Goal: Find specific page/section: Find specific page/section

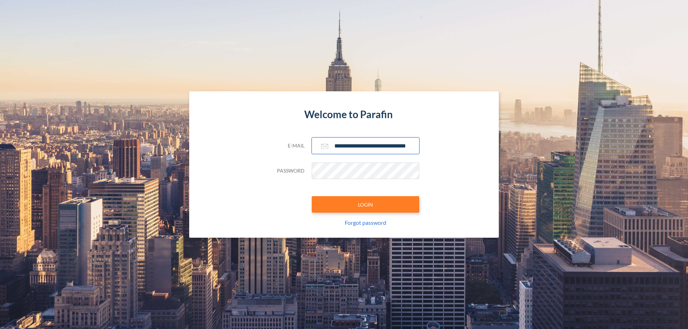
scroll to position [0, 11]
type input "**********"
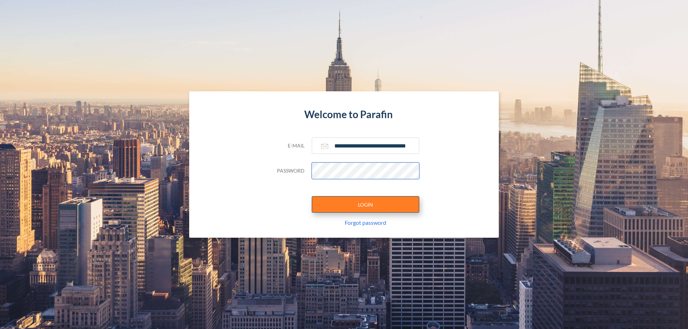
scroll to position [0, 0]
click at [366, 205] on button "LOGIN" at bounding box center [366, 204] width 108 height 16
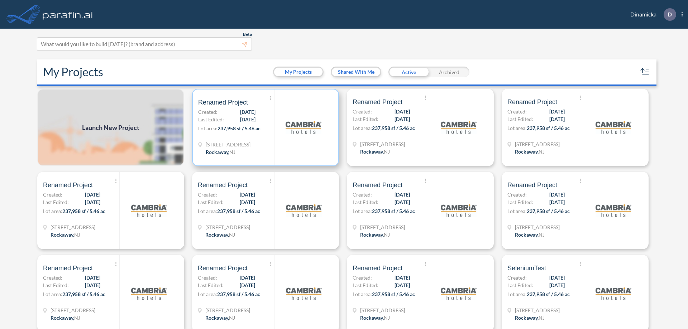
scroll to position [2, 0]
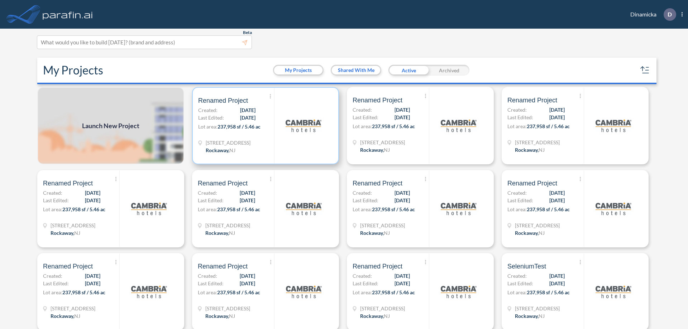
click at [264, 126] on p "Lot area: 237,958 sf / 5.46 ac" at bounding box center [236, 128] width 76 height 10
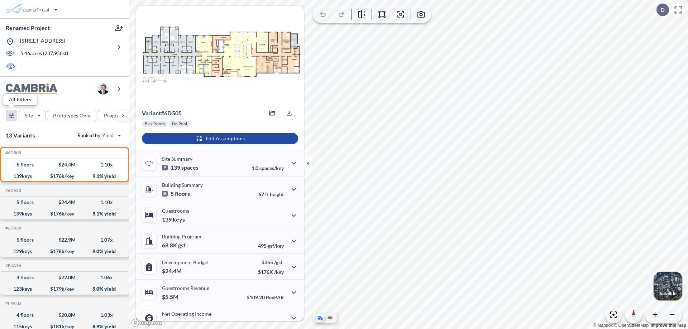
click at [11, 115] on div "button" at bounding box center [11, 115] width 11 height 11
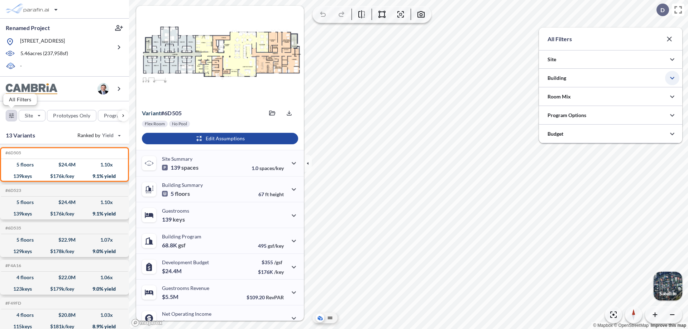
scroll to position [358511, 358368]
click at [673, 78] on icon "button" at bounding box center [672, 78] width 9 height 9
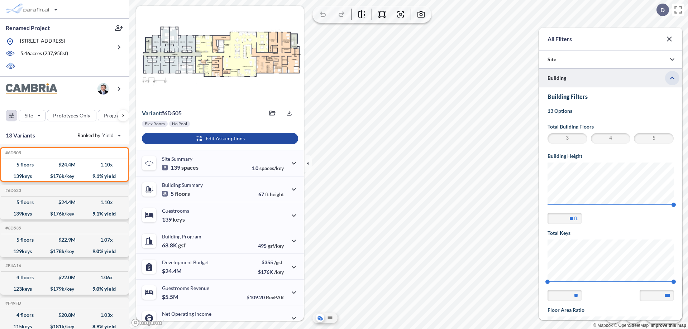
scroll to position [125, 0]
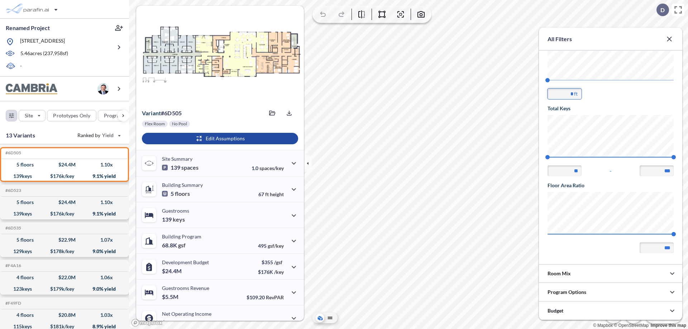
type input "**"
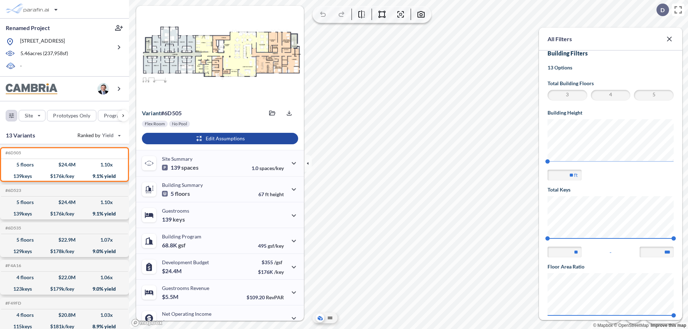
click at [673, 35] on icon "button" at bounding box center [669, 39] width 9 height 9
